Goal: Check status: Check status

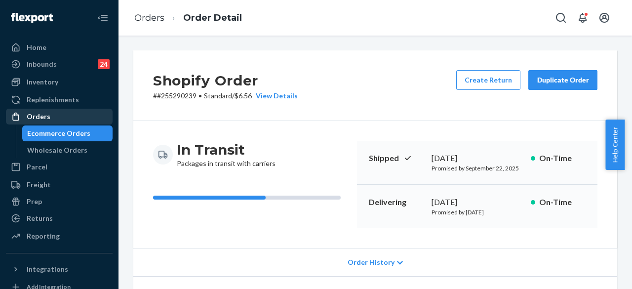
click at [47, 115] on div "Orders" at bounding box center [39, 117] width 24 height 10
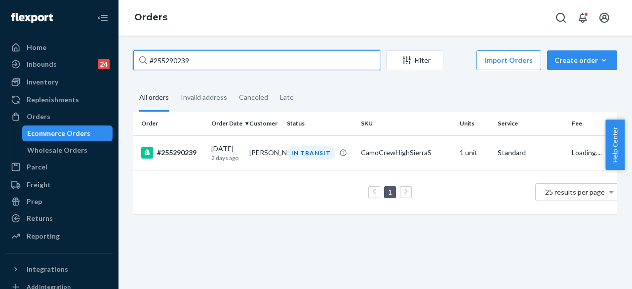
click at [195, 63] on input "#255290239" at bounding box center [256, 60] width 247 height 20
paste input "314072"
type input "#255314072"
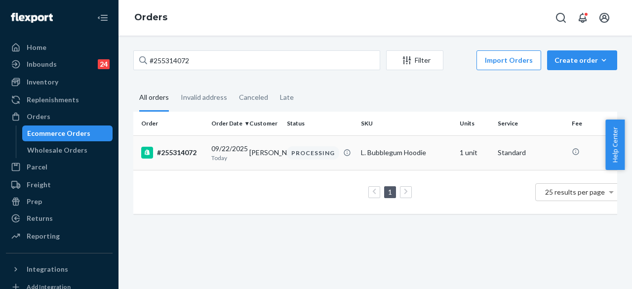
click at [299, 158] on div "PROCESSING" at bounding box center [313, 152] width 52 height 13
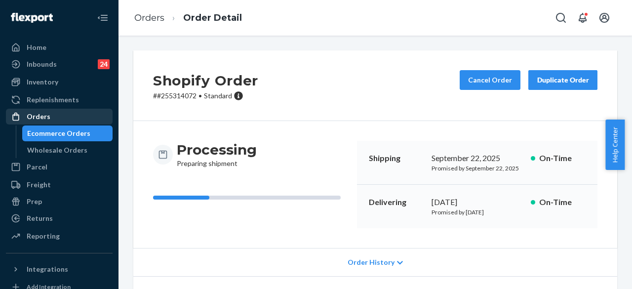
click at [65, 116] on div "Orders" at bounding box center [59, 117] width 105 height 14
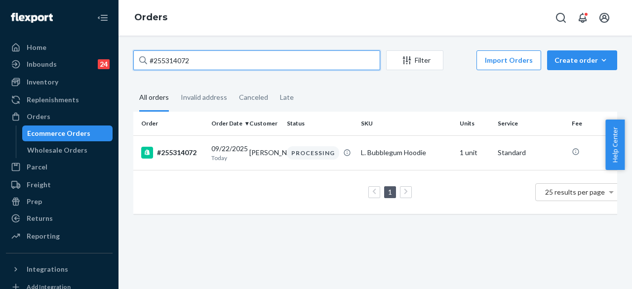
click at [184, 62] on input "#255314072" at bounding box center [256, 60] width 247 height 20
paste input "175500"
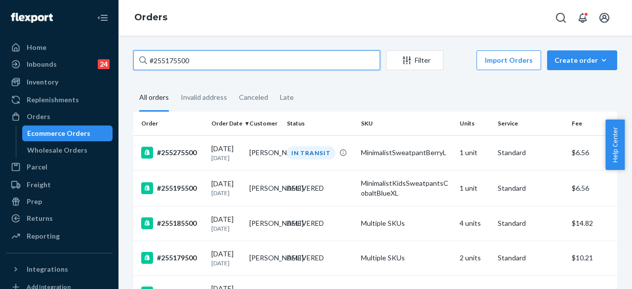
paste input "67134"
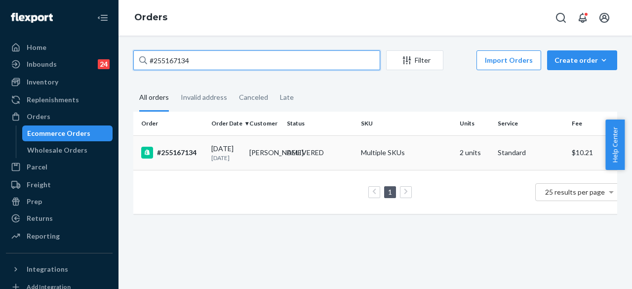
type input "#255167134"
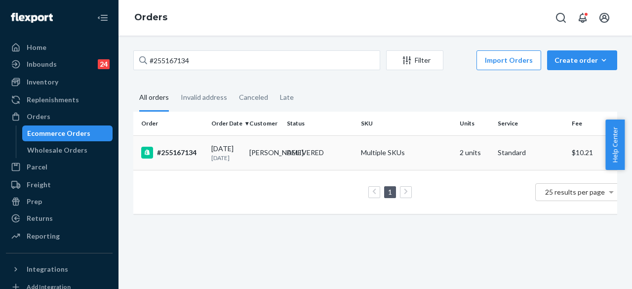
click at [296, 157] on div "DELIVERED" at bounding box center [305, 153] width 37 height 10
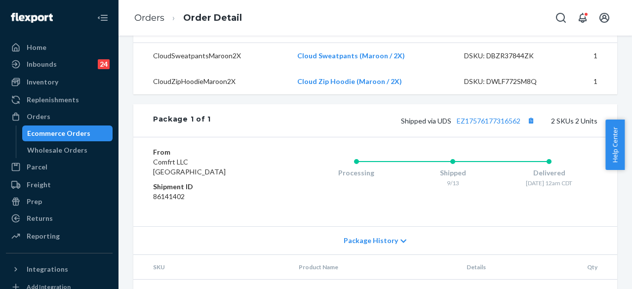
scroll to position [415, 0]
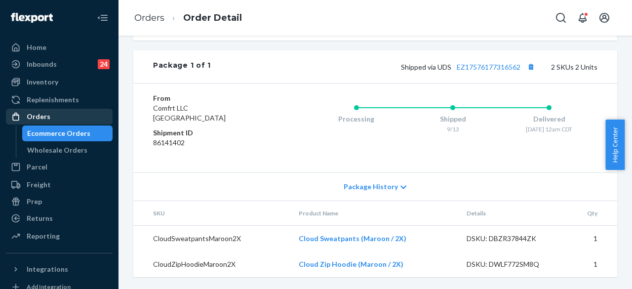
click at [49, 113] on div "Orders" at bounding box center [59, 117] width 105 height 14
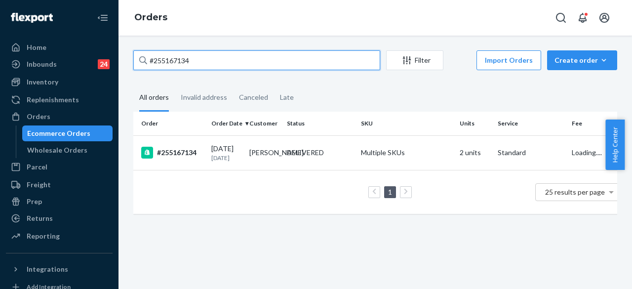
click at [192, 60] on input "#255167134" at bounding box center [256, 60] width 247 height 20
paste input "93486"
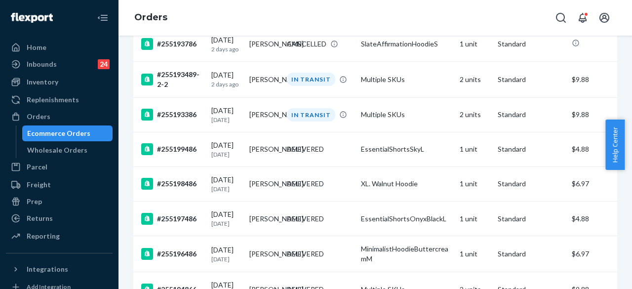
scroll to position [106, 0]
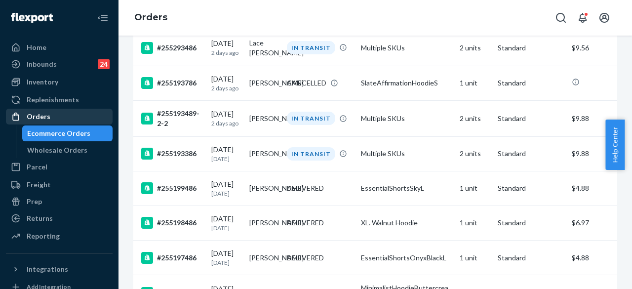
click at [57, 117] on div "Orders" at bounding box center [59, 117] width 105 height 14
click at [54, 116] on div "Orders" at bounding box center [59, 117] width 105 height 14
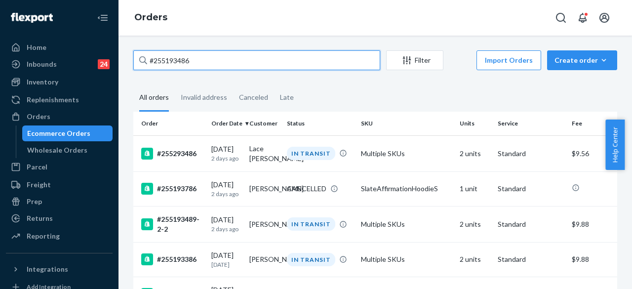
click at [205, 62] on input "#255193486" at bounding box center [256, 60] width 247 height 20
paste input "254757211"
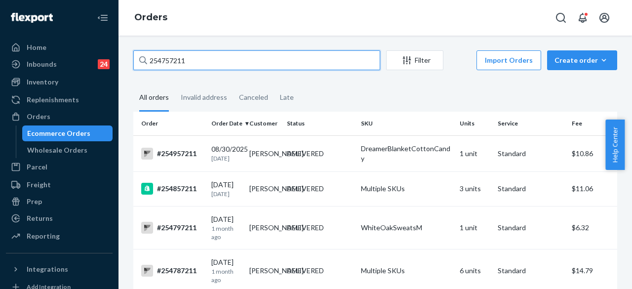
click at [197, 62] on input "254757211" at bounding box center [256, 60] width 247 height 20
paste input "#25522137"
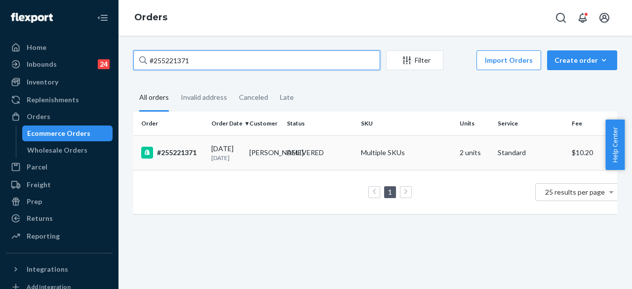
type input "#255221371"
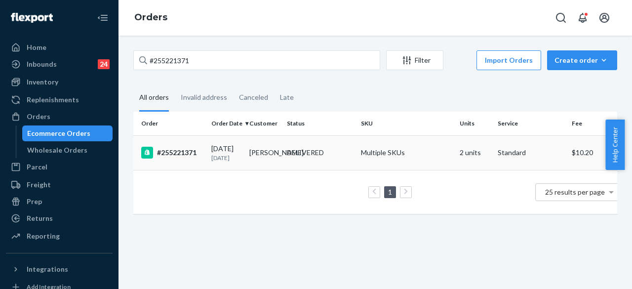
click at [278, 157] on td "[PERSON_NAME]" at bounding box center [264, 152] width 38 height 35
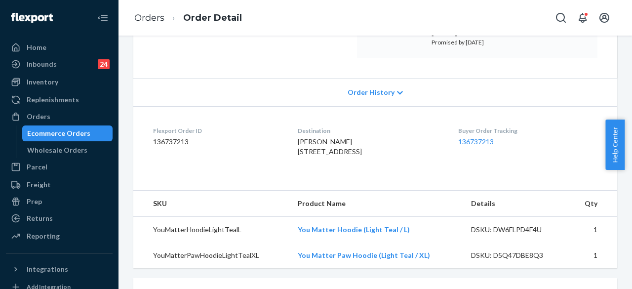
scroll to position [210, 0]
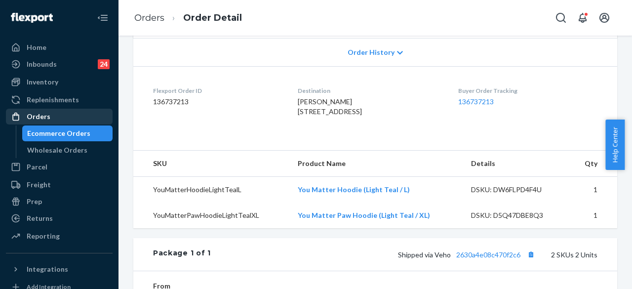
click at [77, 117] on div "Orders" at bounding box center [59, 117] width 105 height 14
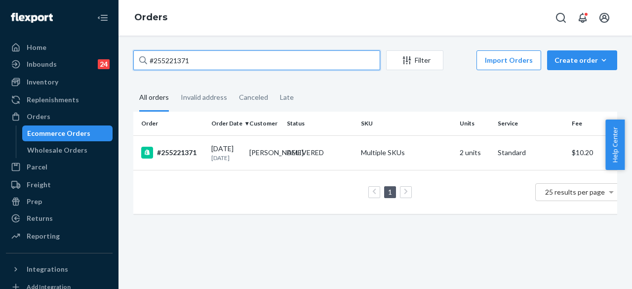
click at [195, 62] on input "#255221371" at bounding box center [256, 60] width 247 height 20
paste input "254732636"
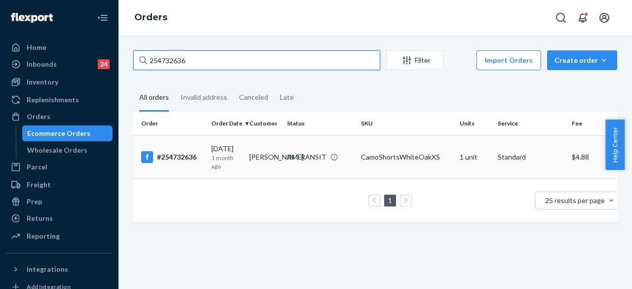
type input "254732636"
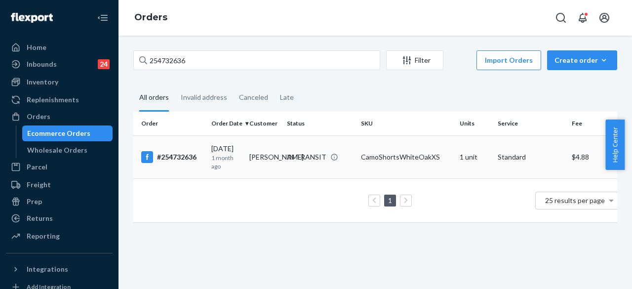
click at [328, 149] on td "IN TRANSIT" at bounding box center [320, 156] width 74 height 43
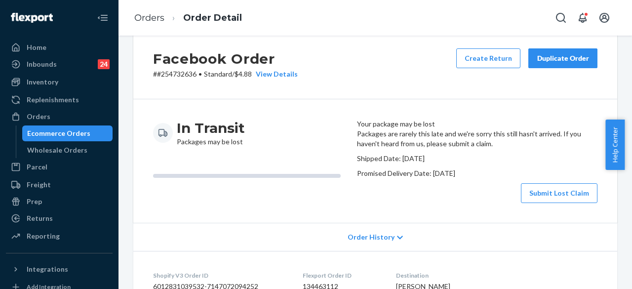
scroll to position [19, 0]
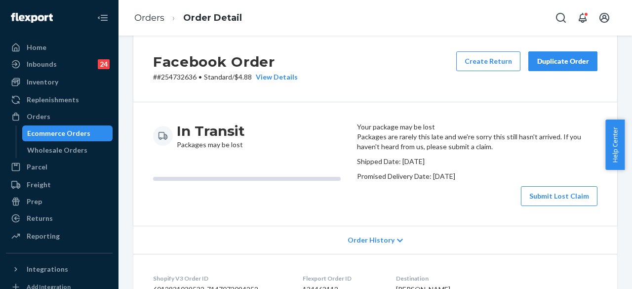
click at [553, 206] on button "Submit Lost Claim" at bounding box center [559, 196] width 77 height 20
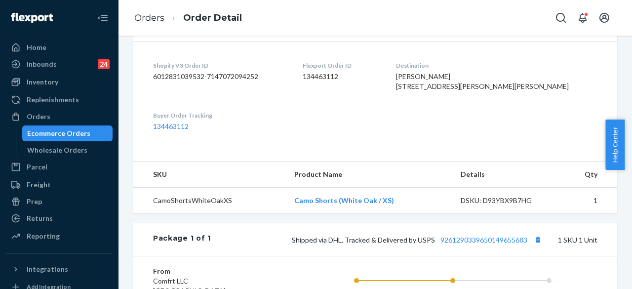
scroll to position [232, 0]
